Goal: Information Seeking & Learning: Learn about a topic

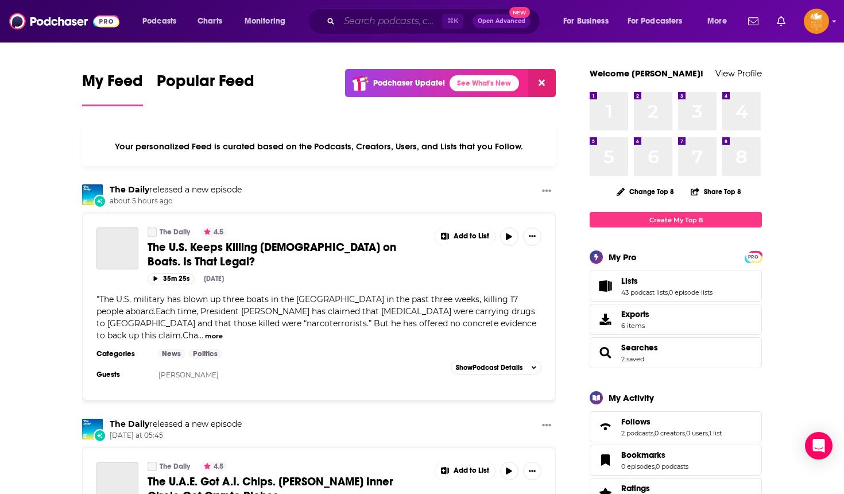
click at [384, 25] on input "Search podcasts, credits, & more..." at bounding box center [390, 21] width 103 height 18
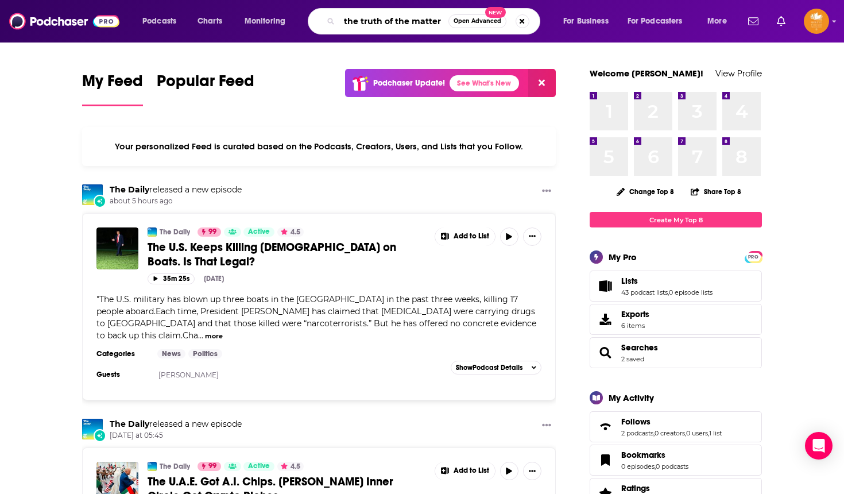
type input "the truth of the matter"
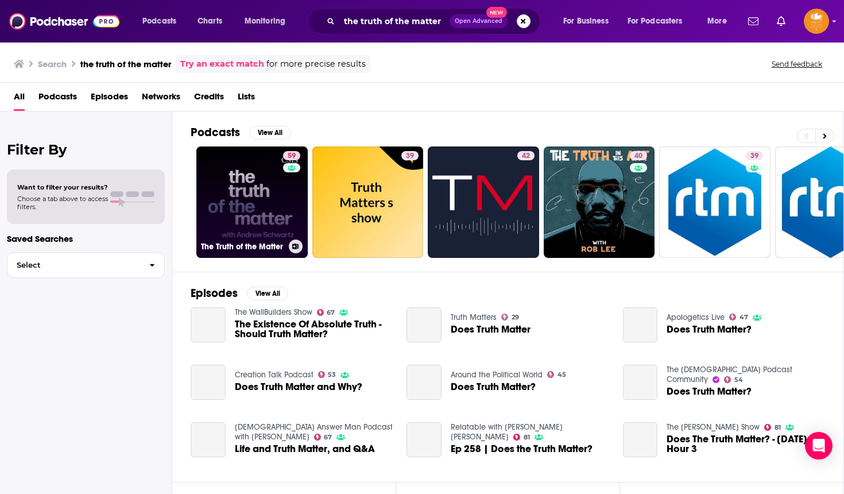
click at [269, 179] on link "59 The Truth of the Matter" at bounding box center [251, 201] width 111 height 111
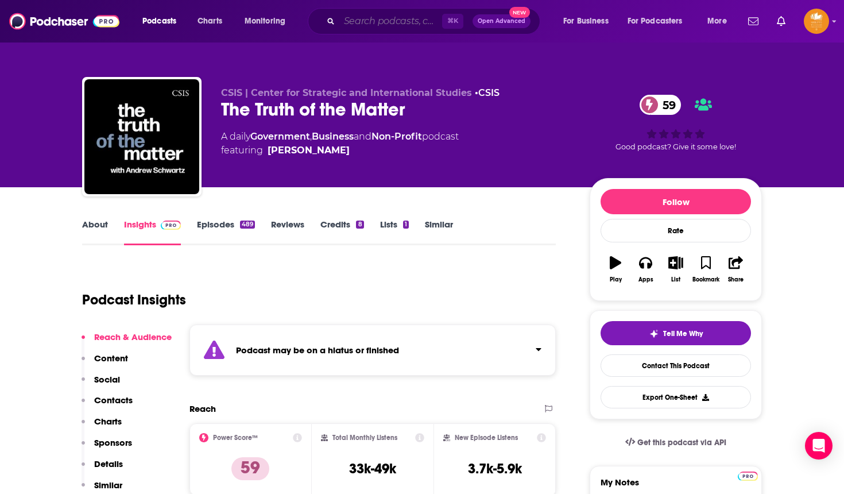
click at [346, 21] on input "Search podcasts, credits, & more..." at bounding box center [390, 21] width 103 height 18
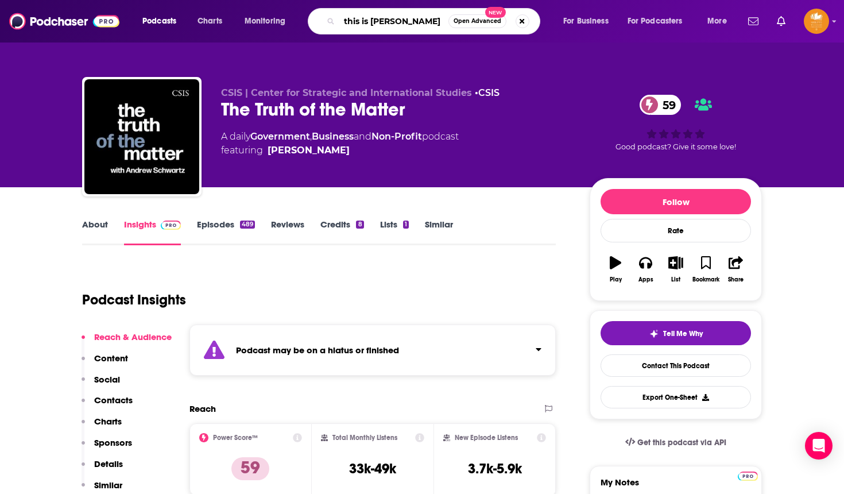
type input "this is [PERSON_NAME]"
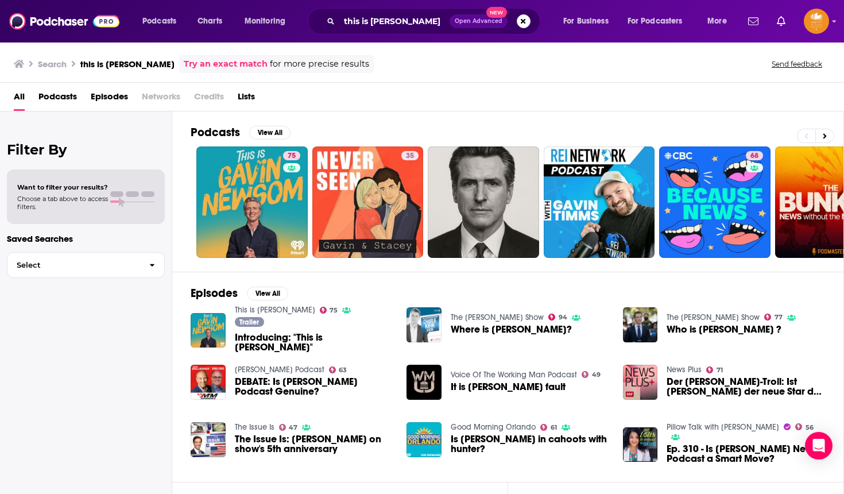
click at [265, 173] on link "75" at bounding box center [251, 201] width 111 height 111
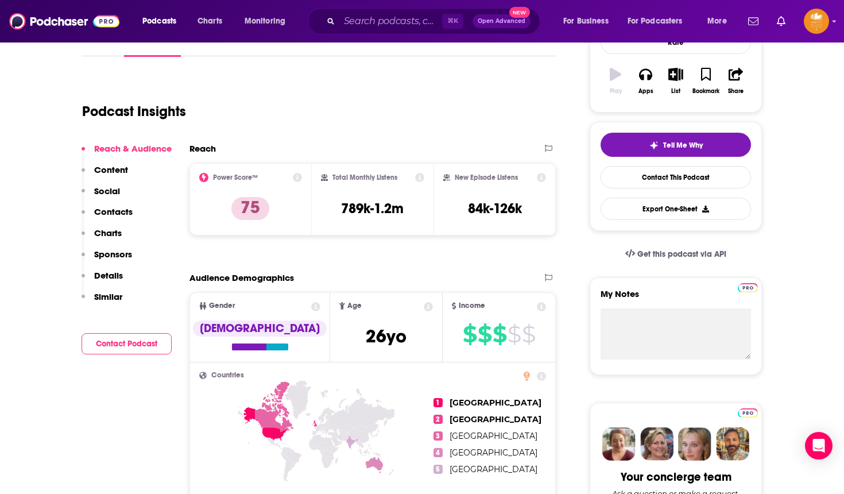
scroll to position [191, 0]
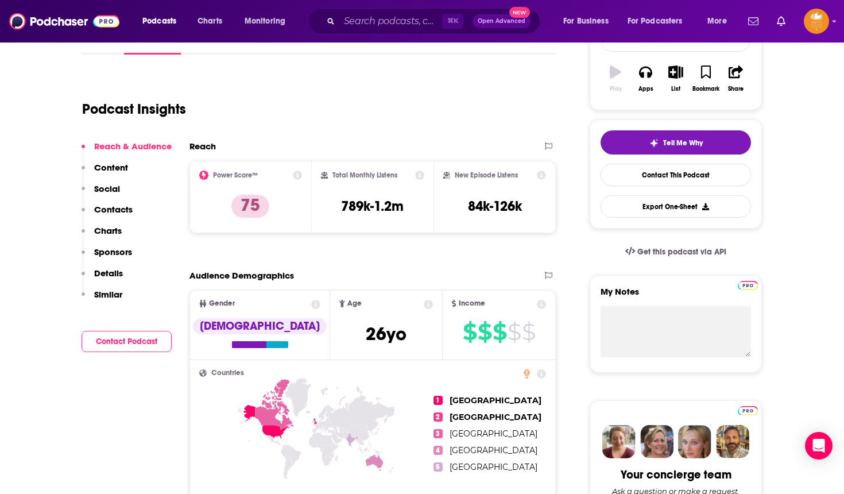
click at [125, 211] on p "Contacts" at bounding box center [113, 209] width 38 height 11
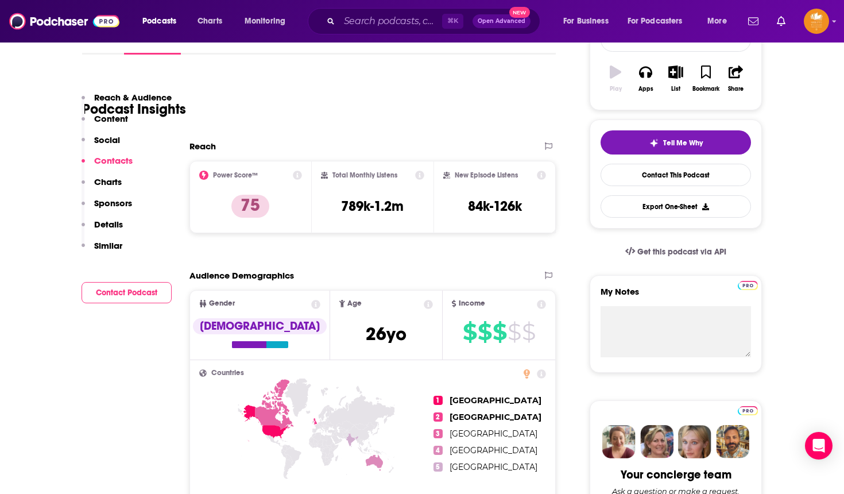
scroll to position [941, 0]
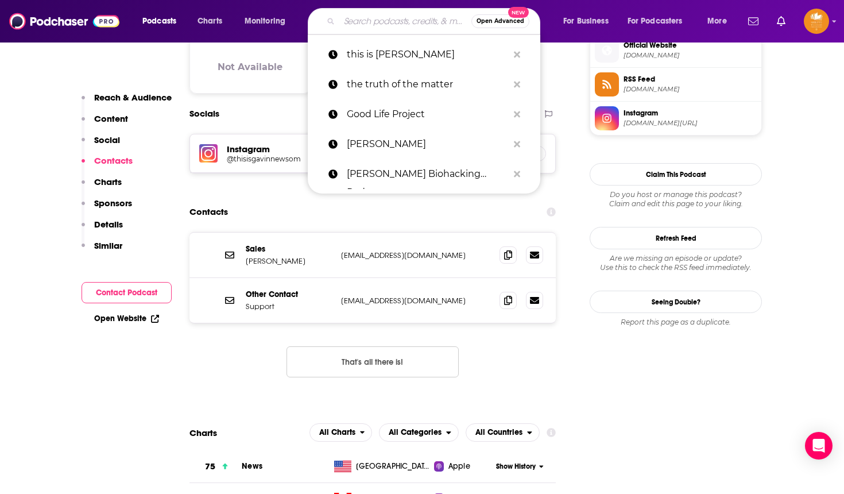
click at [365, 22] on input "Search podcasts, credits, & more..." at bounding box center [405, 21] width 132 height 18
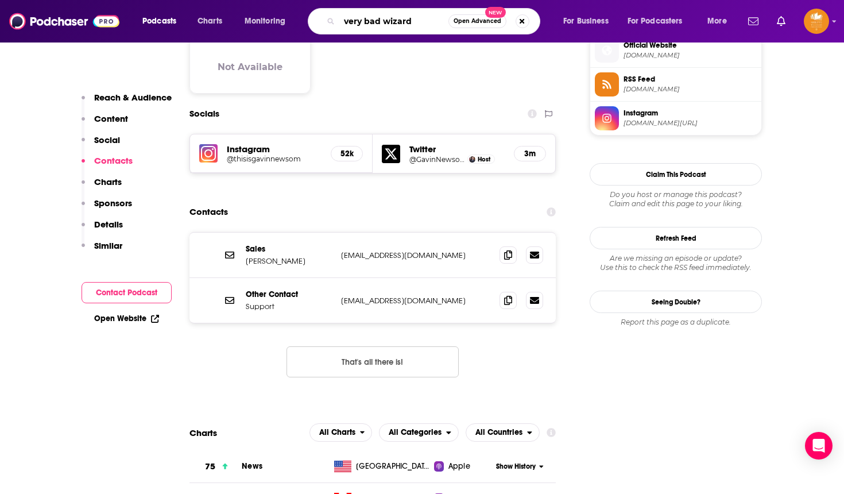
type input "very bad wizards"
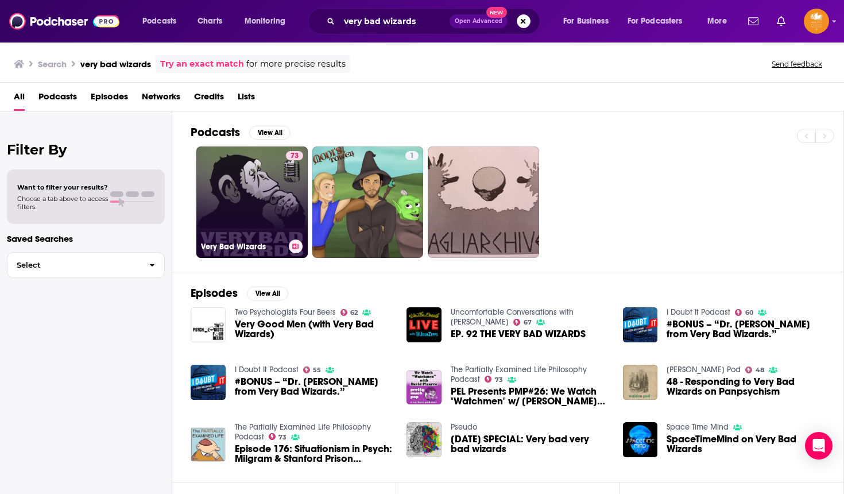
click at [263, 199] on link "73 Very Bad Wizards" at bounding box center [251, 201] width 111 height 111
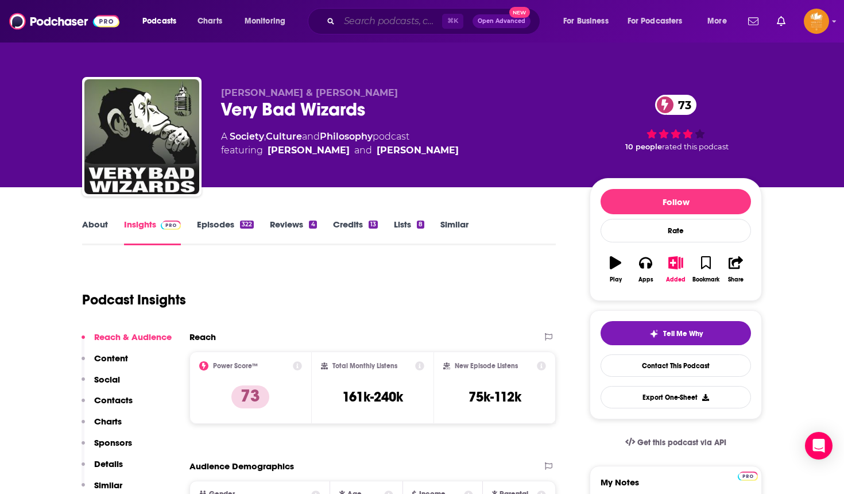
click at [363, 22] on input "Search podcasts, credits, & more..." at bounding box center [390, 21] width 103 height 18
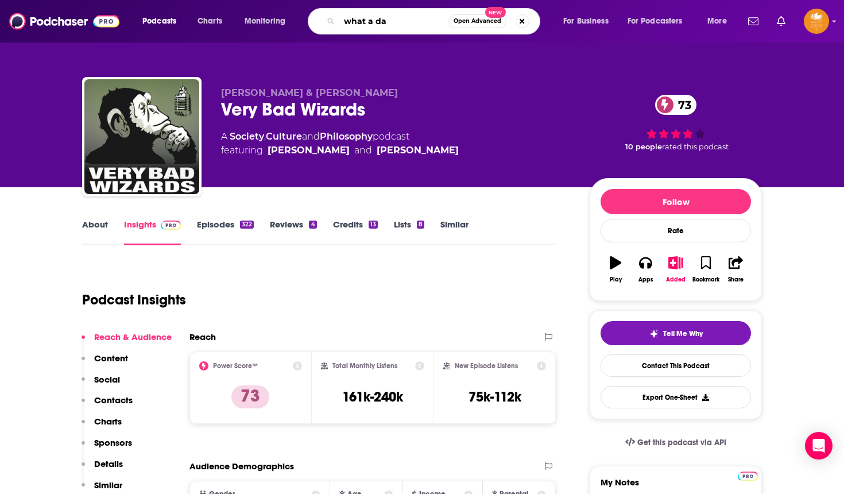
type input "what a day"
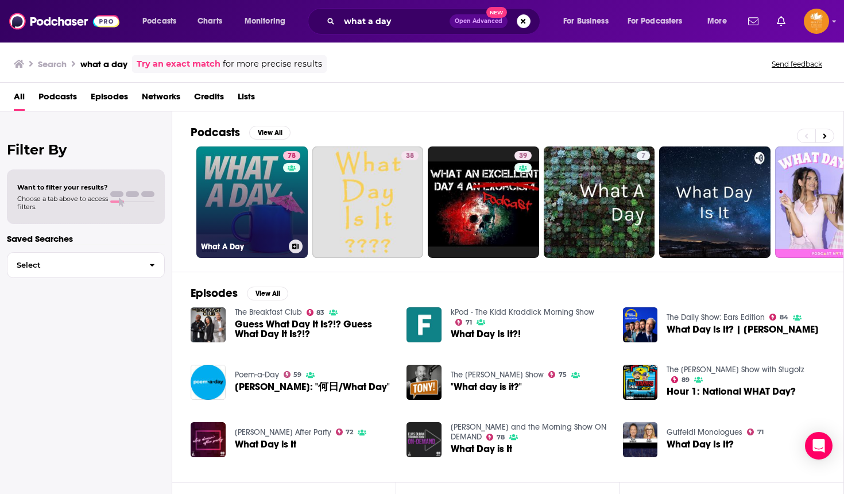
click at [234, 150] on link "78 What A Day" at bounding box center [251, 201] width 111 height 111
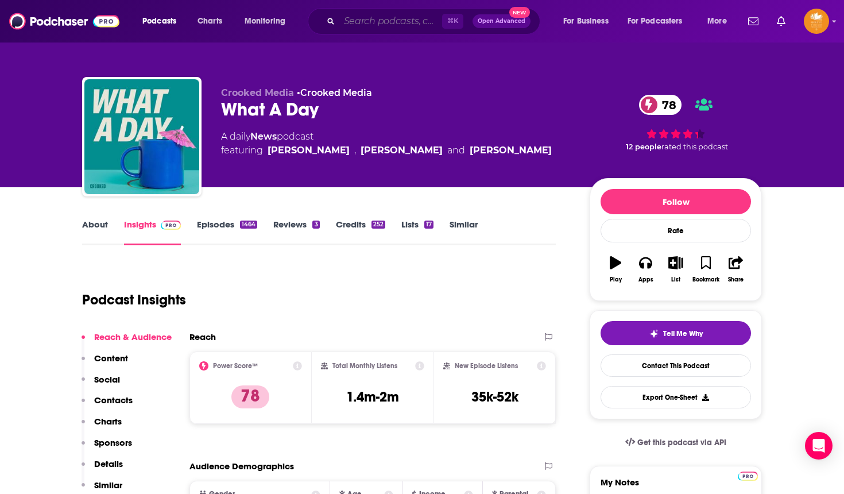
click at [353, 26] on input "Search podcasts, credits, & more..." at bounding box center [390, 21] width 103 height 18
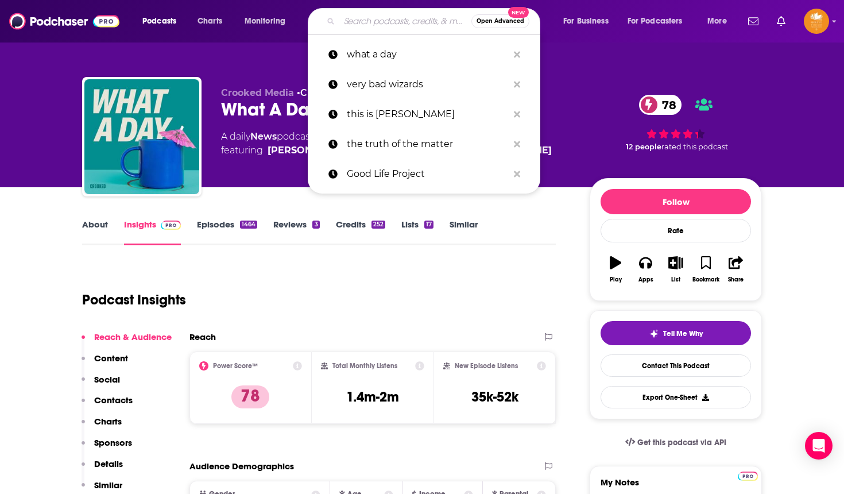
paste input "Very Opinionated with [PERSON_NAME]"
type input "Very Opinionated with [PERSON_NAME]"
